Goal: Transaction & Acquisition: Purchase product/service

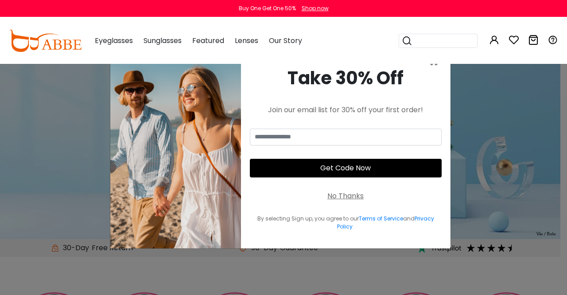
click at [474, 181] on div "× Take 30% Off Join our email list for 30% off your first order! Get Code Now N…" at bounding box center [283, 147] width 567 height 295
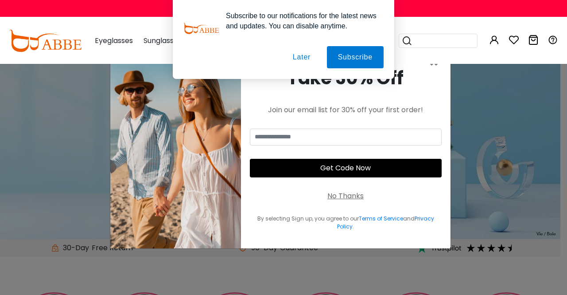
click at [346, 197] on div "No Thanks" at bounding box center [345, 196] width 36 height 11
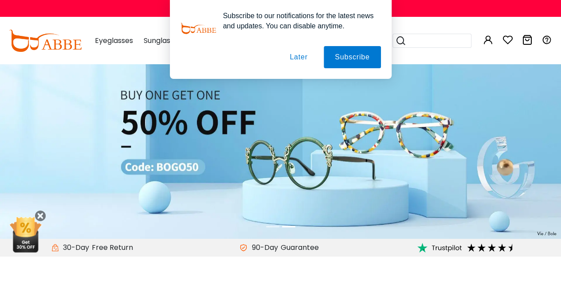
click at [296, 55] on button "Later" at bounding box center [298, 57] width 40 height 22
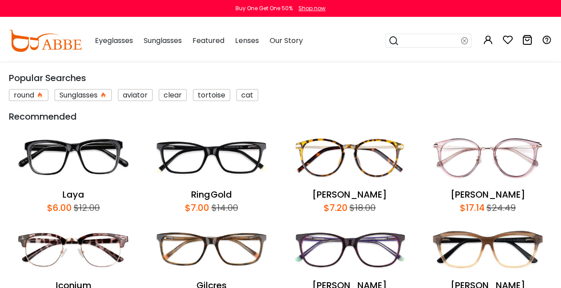
click at [425, 42] on input "search" at bounding box center [430, 40] width 62 height 13
click at [105, 94] on div "Sunglasses" at bounding box center [83, 95] width 57 height 12
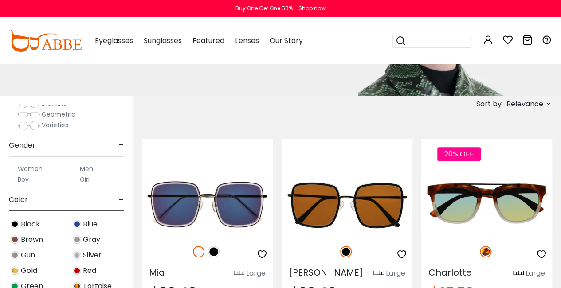
scroll to position [191, 0]
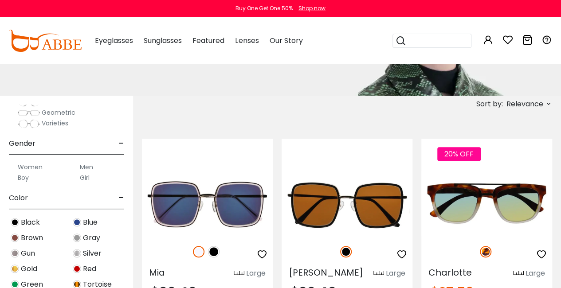
click at [85, 166] on label "Men" at bounding box center [86, 167] width 13 height 11
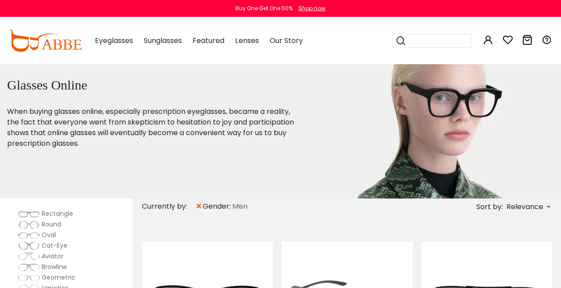
scroll to position [8, 0]
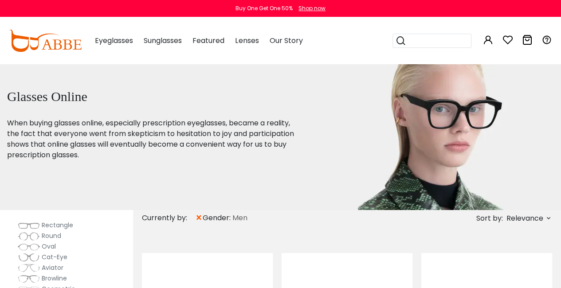
click at [515, 219] on span "Relevance" at bounding box center [524, 218] width 37 height 16
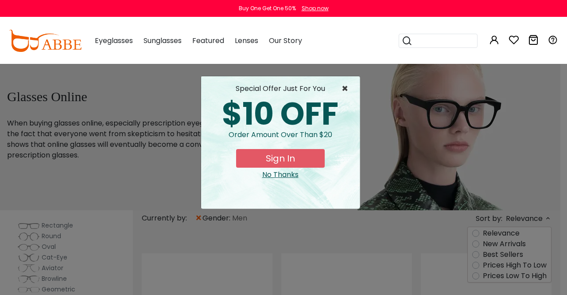
click at [346, 87] on span "×" at bounding box center [347, 88] width 11 height 11
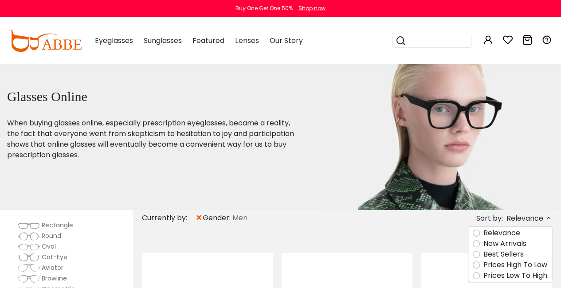
click at [501, 278] on label "Prices Low To High" at bounding box center [515, 275] width 64 height 11
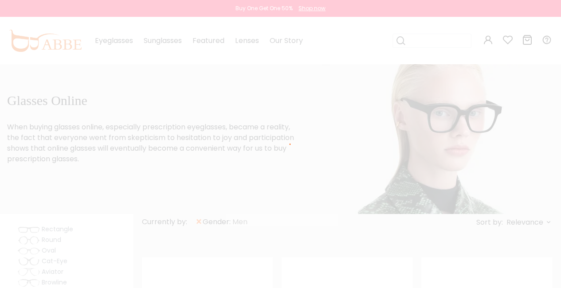
scroll to position [3, 0]
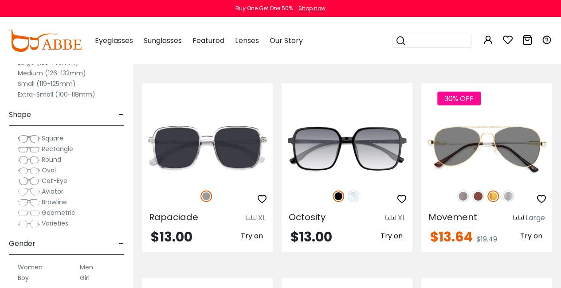
scroll to position [1356, 0]
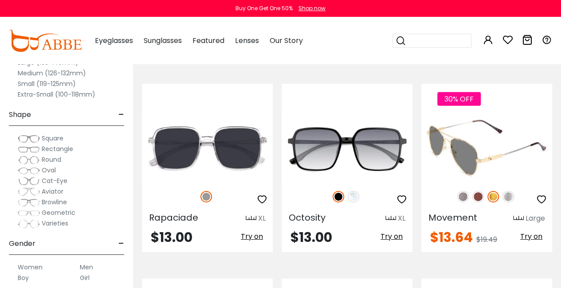
click at [460, 198] on img at bounding box center [463, 197] width 12 height 12
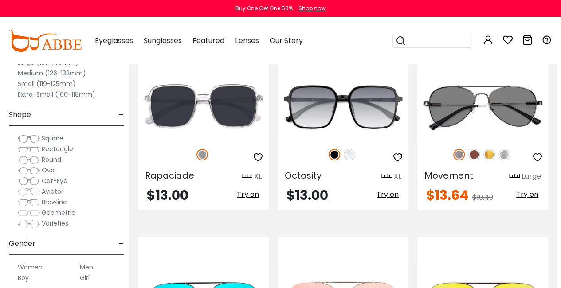
scroll to position [1398, 4]
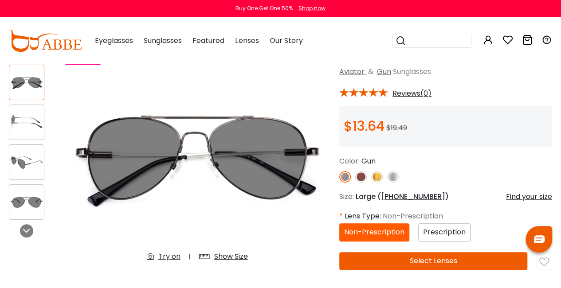
scroll to position [54, 0]
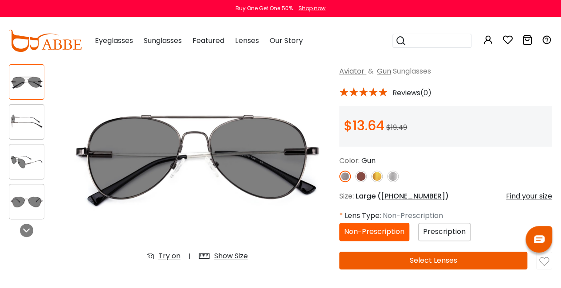
click at [435, 231] on span "Prescription" at bounding box center [444, 231] width 43 height 10
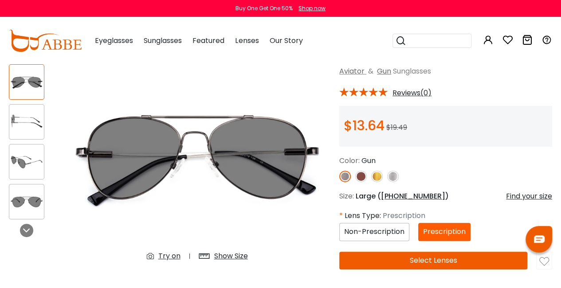
click at [422, 257] on button "Select Lenses" at bounding box center [433, 261] width 188 height 18
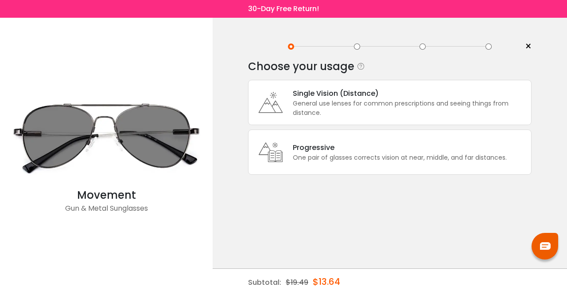
click at [382, 103] on div "General use lenses for common prescriptions and seeing things from distance." at bounding box center [410, 108] width 234 height 19
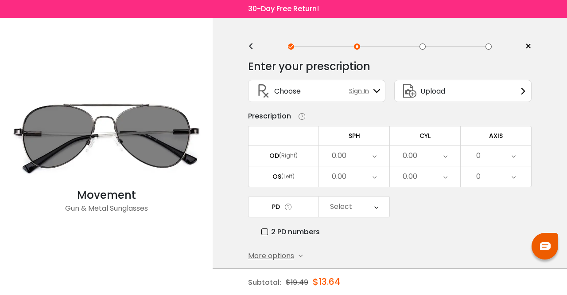
click at [342, 159] on div "0.00" at bounding box center [339, 156] width 15 height 18
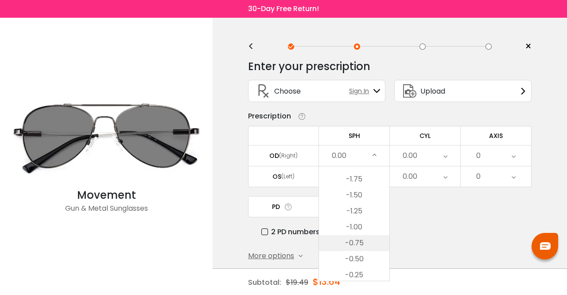
scroll to position [1159, 0]
click at [362, 188] on li "-1.50" at bounding box center [354, 196] width 70 height 16
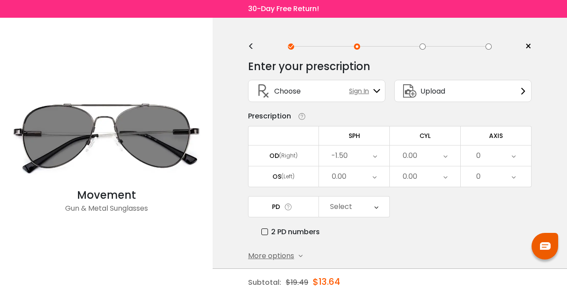
click at [373, 156] on icon at bounding box center [375, 155] width 4 height 20
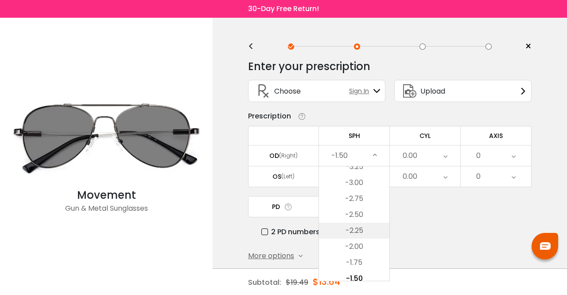
scroll to position [1072, 0]
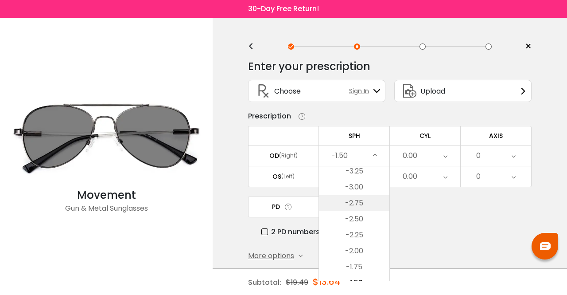
click at [376, 202] on li "-2.75" at bounding box center [354, 203] width 70 height 16
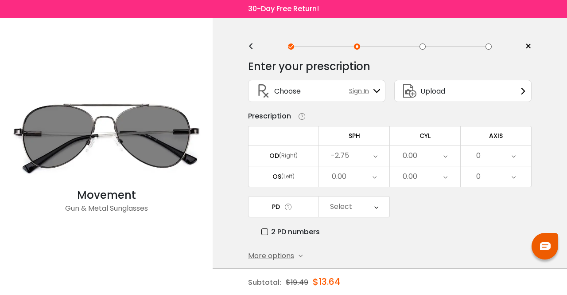
click at [410, 157] on div "0.00" at bounding box center [410, 156] width 15 height 18
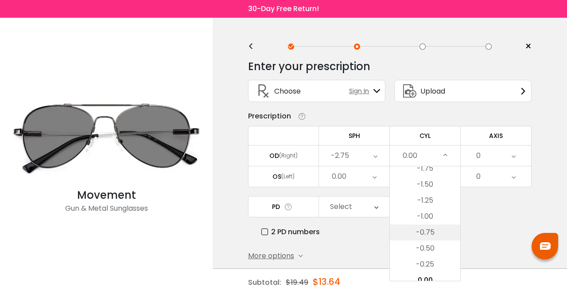
scroll to position [302, 0]
click at [414, 229] on li "-0.50" at bounding box center [425, 223] width 70 height 16
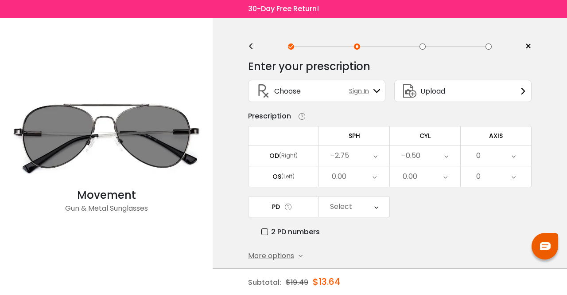
click at [359, 182] on div "0.00" at bounding box center [354, 176] width 70 height 20
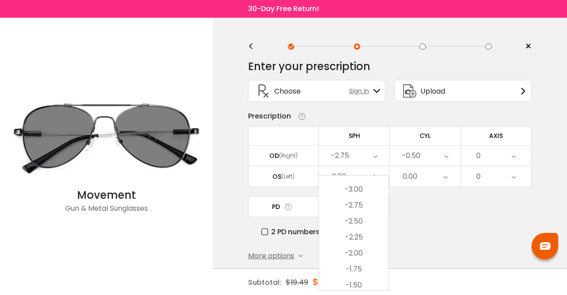
scroll to position [1072, 0]
click at [357, 207] on li "-2.75" at bounding box center [354, 212] width 70 height 16
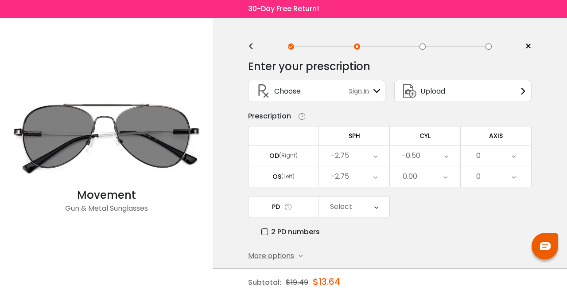
click at [425, 169] on div "0.00" at bounding box center [425, 176] width 70 height 20
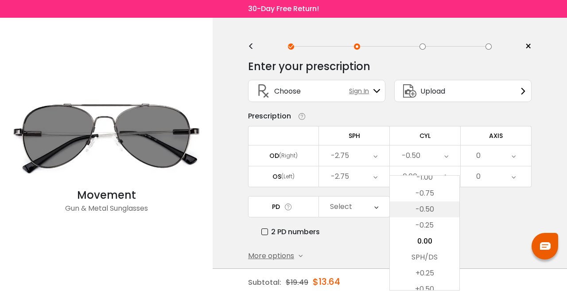
click at [421, 206] on li "-0.50" at bounding box center [425, 209] width 70 height 16
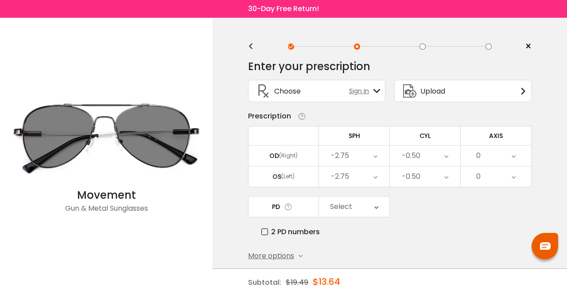
click at [483, 147] on div "0" at bounding box center [496, 155] width 70 height 20
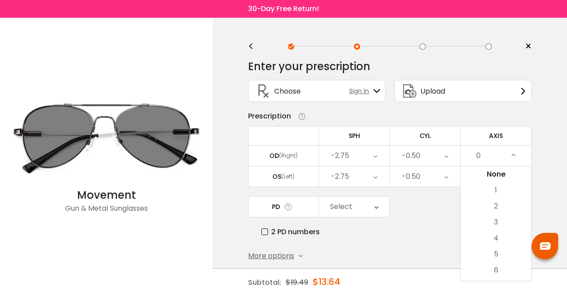
click at [494, 160] on div "0" at bounding box center [496, 155] width 70 height 20
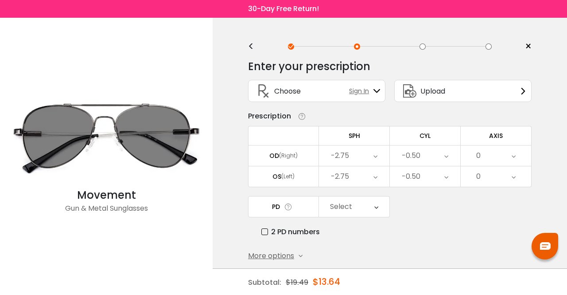
click at [494, 160] on div "0" at bounding box center [496, 155] width 70 height 20
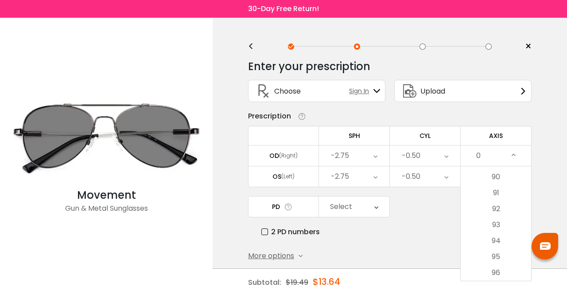
scroll to position [1448, 0]
click at [488, 219] on li "94" at bounding box center [496, 226] width 70 height 16
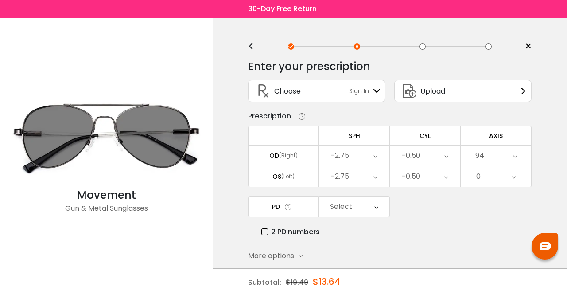
click at [496, 177] on div "0" at bounding box center [496, 176] width 70 height 20
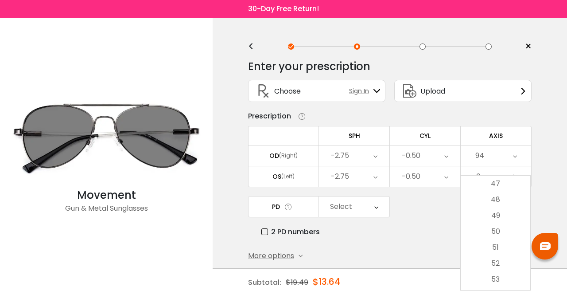
scroll to position [763, 0]
click at [493, 281] on li "54" at bounding box center [496, 282] width 70 height 16
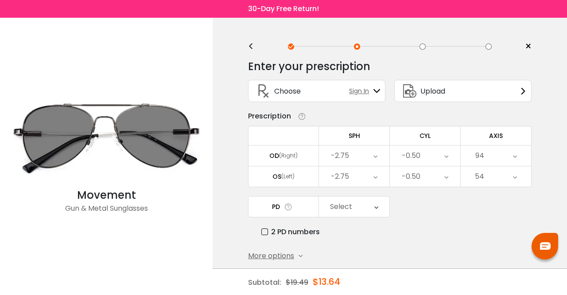
click at [368, 200] on div "Select" at bounding box center [354, 206] width 70 height 20
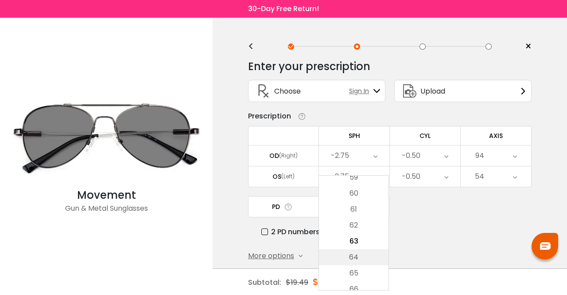
scroll to position [283, 0]
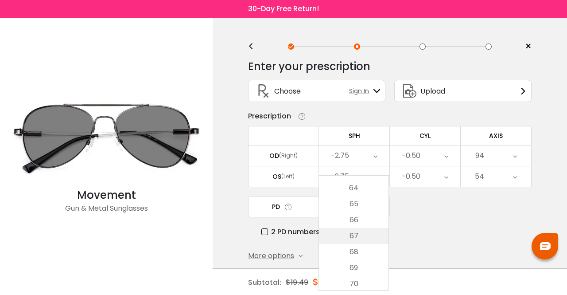
click at [360, 237] on li "67" at bounding box center [354, 236] width 70 height 16
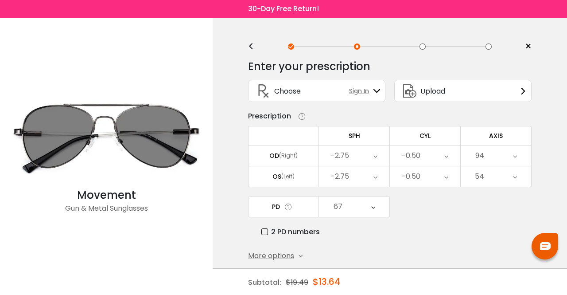
scroll to position [36, 0]
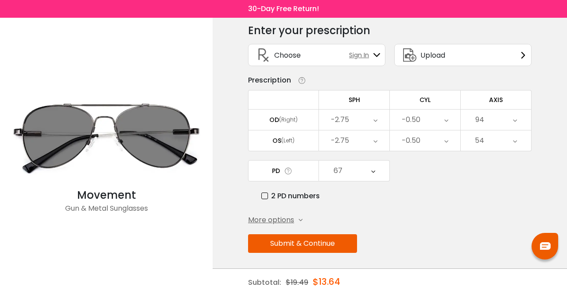
click at [355, 236] on button "Submit & Continue" at bounding box center [302, 243] width 109 height 19
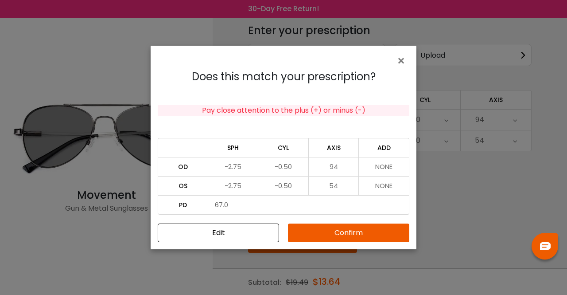
click at [334, 230] on button "Confirm" at bounding box center [348, 232] width 121 height 19
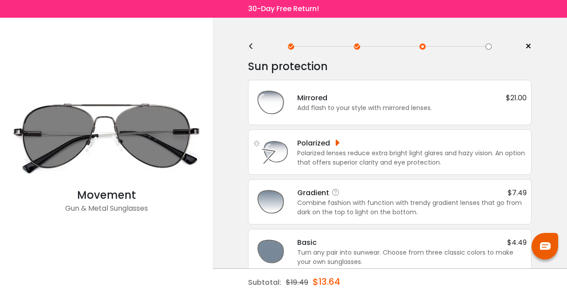
scroll to position [13, 0]
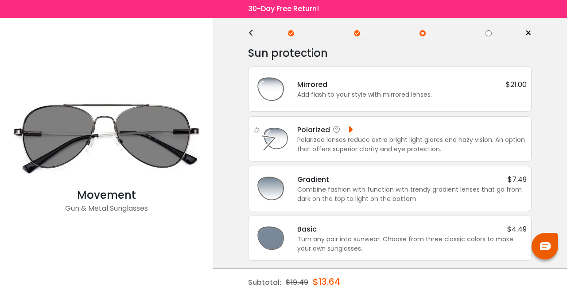
click at [368, 135] on div "Polarized lenses reduce extra bright light glares and hazy vision. An option th…" at bounding box center [412, 144] width 230 height 19
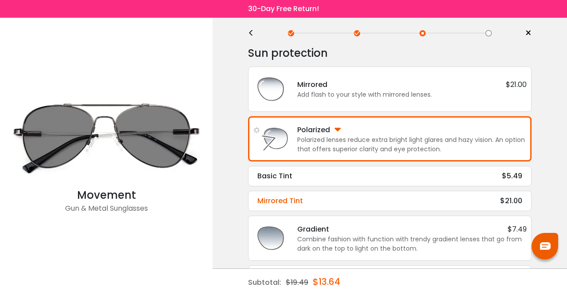
click at [341, 206] on div "Mirrored Tint $21.00 Tint Color: Choose & Continue" at bounding box center [390, 201] width 284 height 20
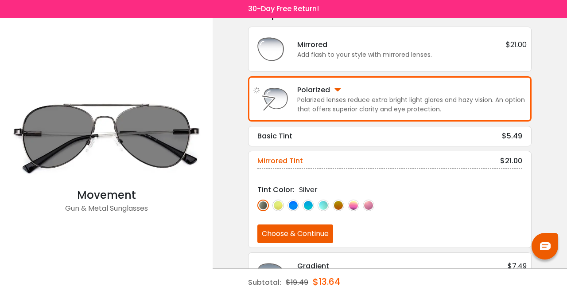
scroll to position [55, 0]
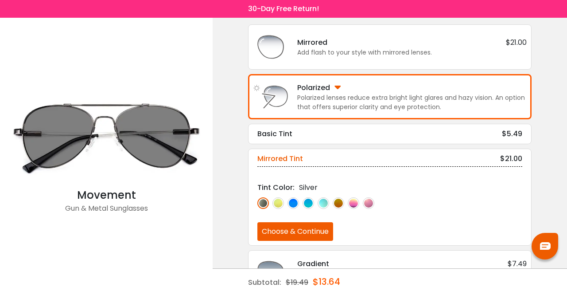
click at [295, 200] on img at bounding box center [294, 203] width 12 height 12
click at [262, 199] on img at bounding box center [263, 203] width 12 height 12
click at [294, 199] on img at bounding box center [294, 203] width 12 height 12
click at [296, 226] on button "Choose & Continue" at bounding box center [295, 231] width 76 height 19
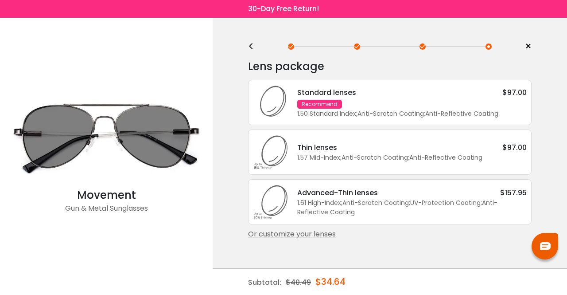
scroll to position [0, 0]
click at [286, 235] on div "Or customize your lenses" at bounding box center [390, 234] width 284 height 11
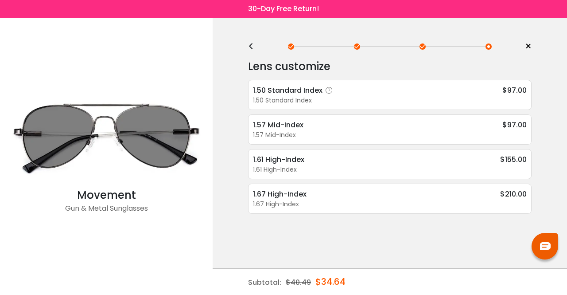
click at [354, 89] on div "1.50 Standard Index $97.00" at bounding box center [390, 90] width 274 height 11
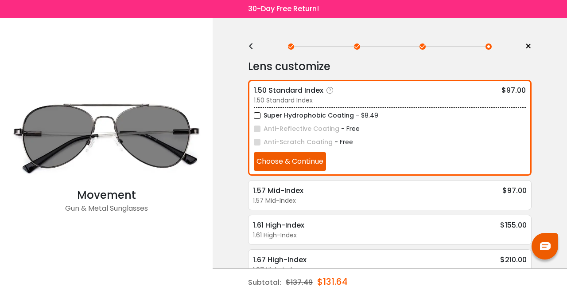
click at [305, 162] on button "Choose & Continue" at bounding box center [290, 161] width 72 height 19
